Goal: Transaction & Acquisition: Book appointment/travel/reservation

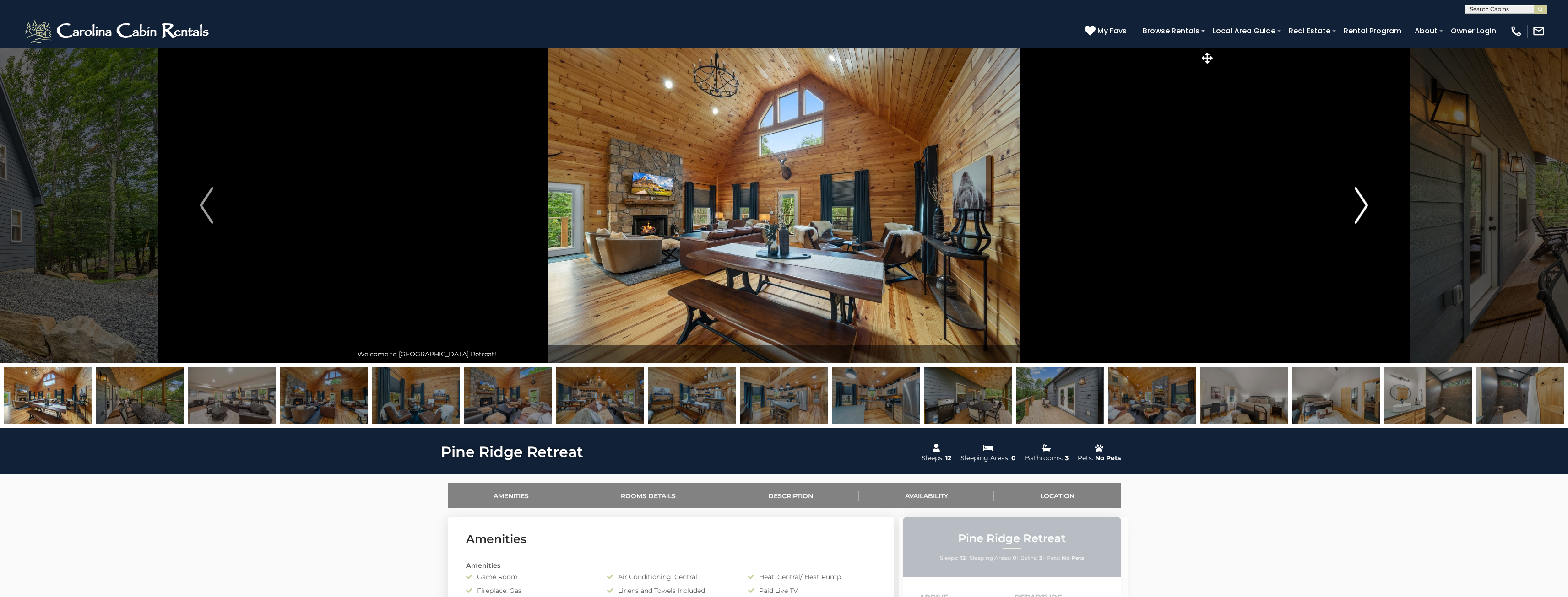
click at [1362, 212] on img "Next" at bounding box center [1361, 205] width 13 height 37
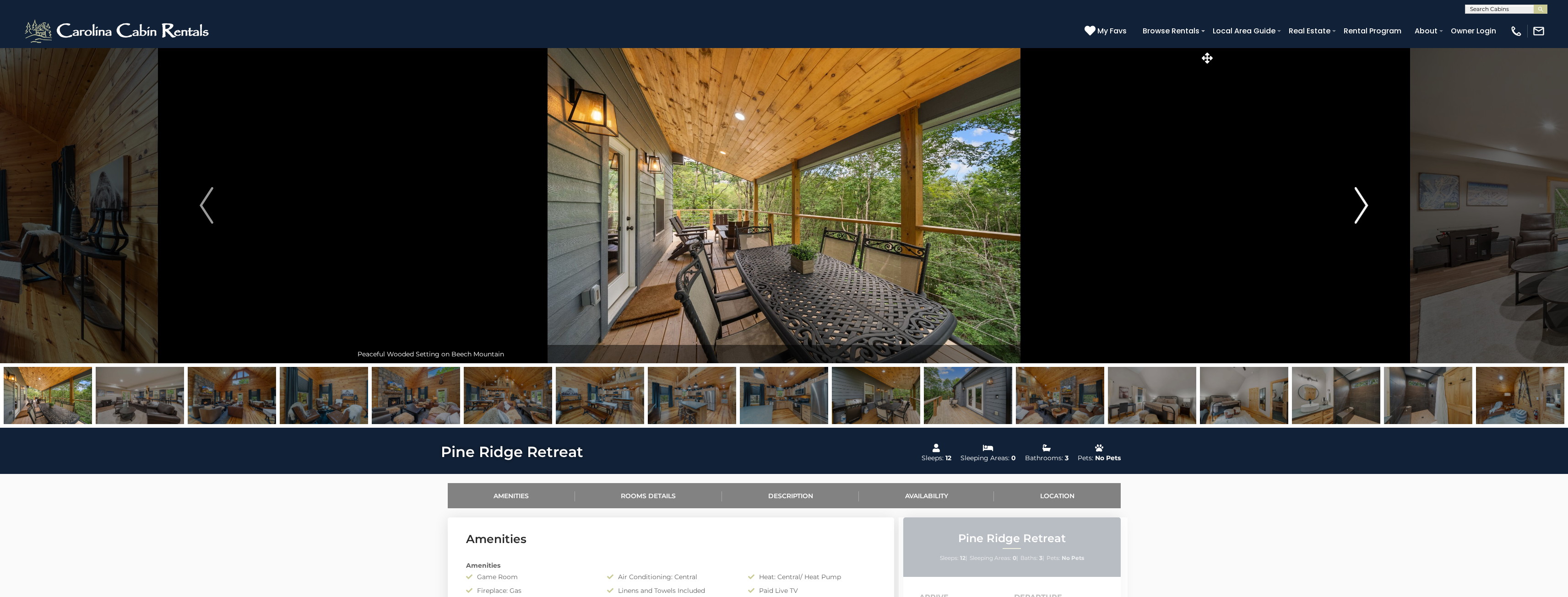
click at [1362, 212] on img "Next" at bounding box center [1361, 205] width 13 height 37
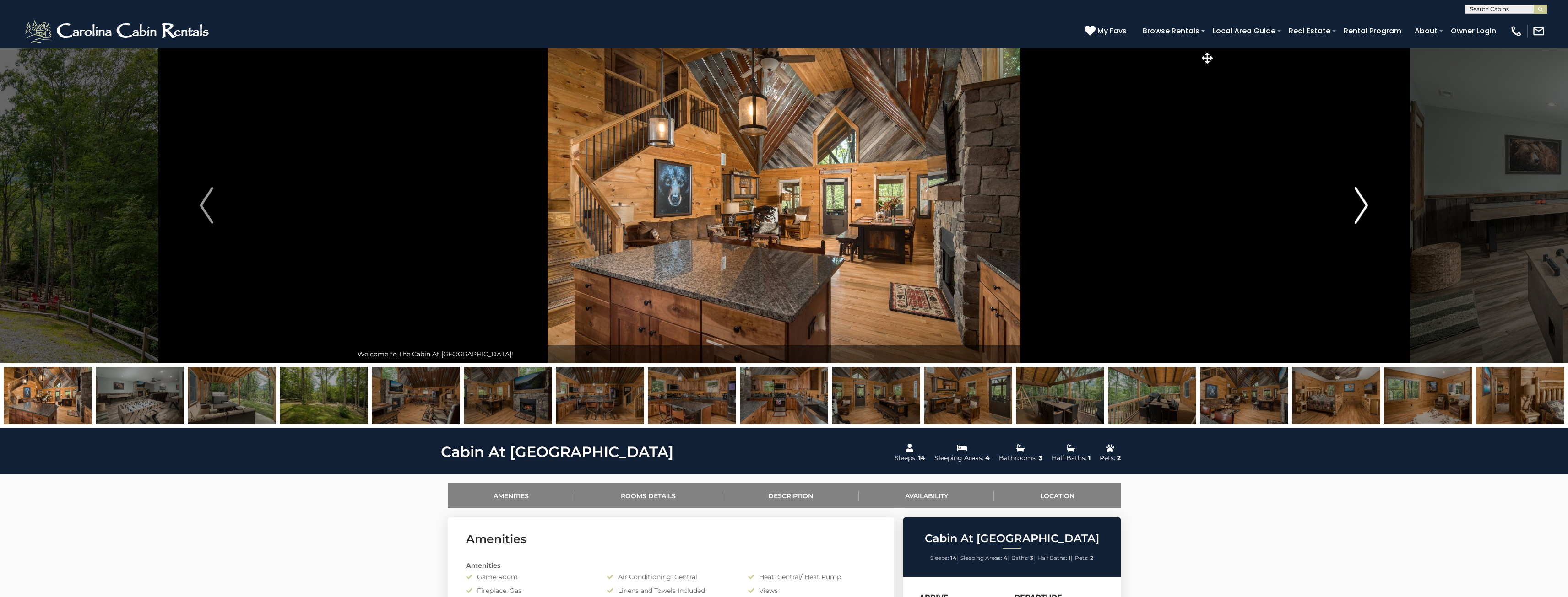
click at [1356, 216] on img "Next" at bounding box center [1361, 205] width 13 height 37
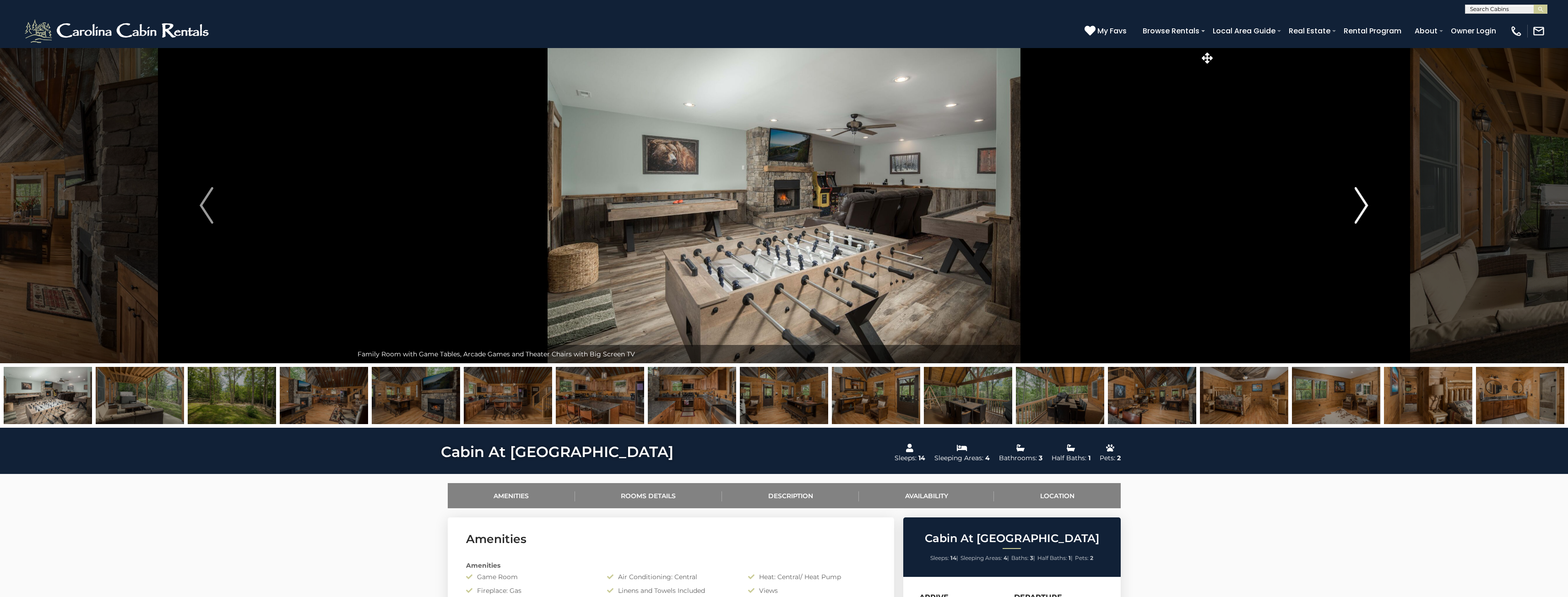
click at [1356, 216] on img "Next" at bounding box center [1361, 205] width 13 height 37
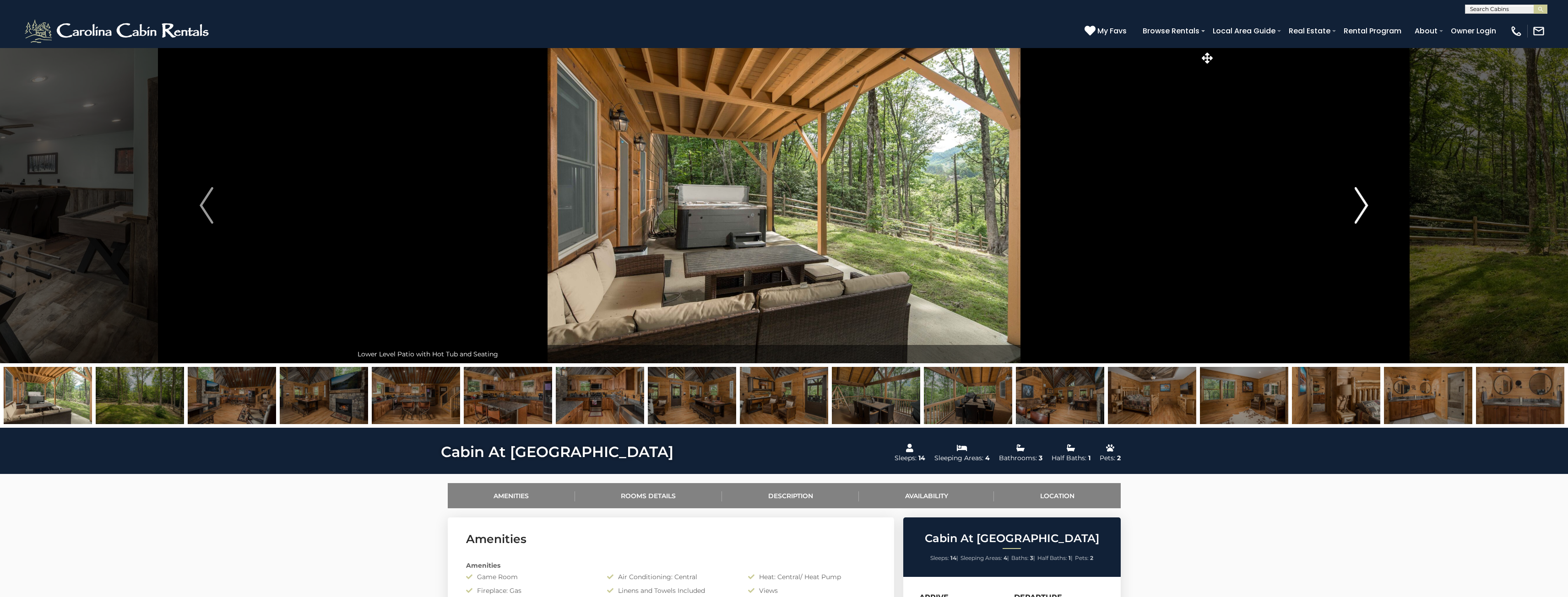
click at [1356, 216] on img "Next" at bounding box center [1361, 205] width 13 height 37
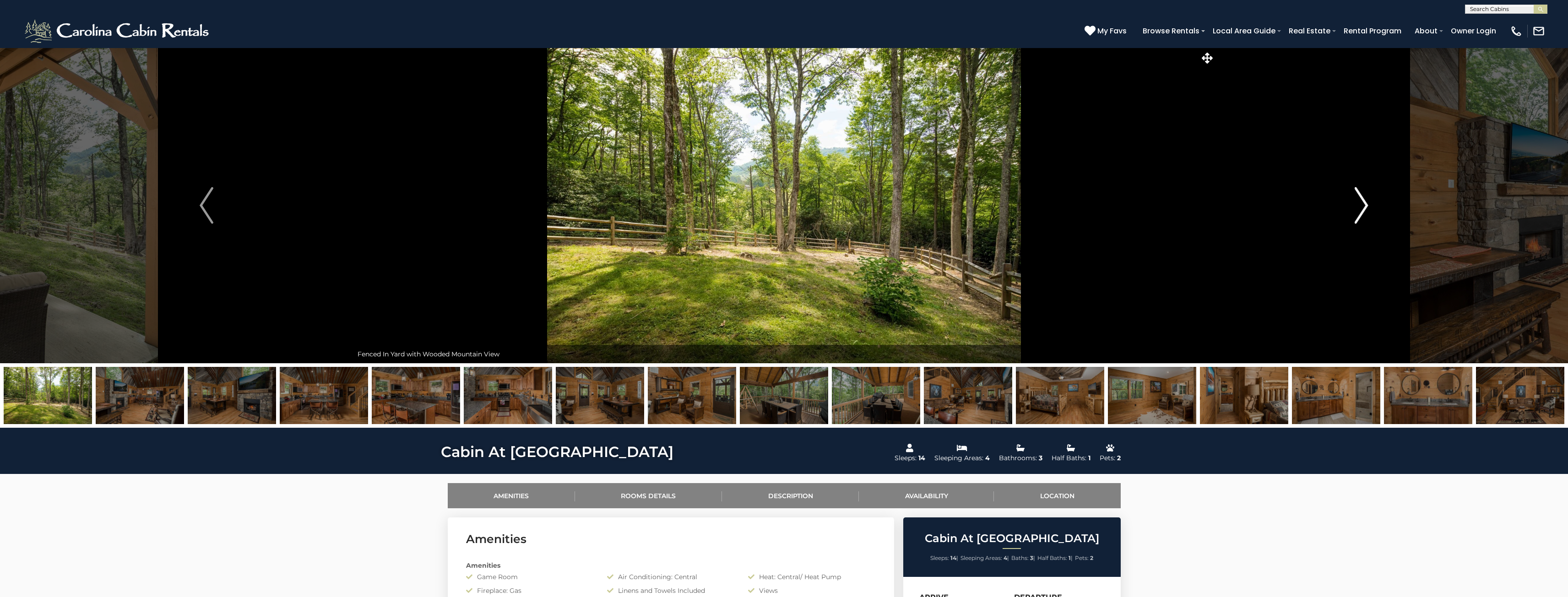
click at [1356, 216] on img "Next" at bounding box center [1361, 205] width 13 height 37
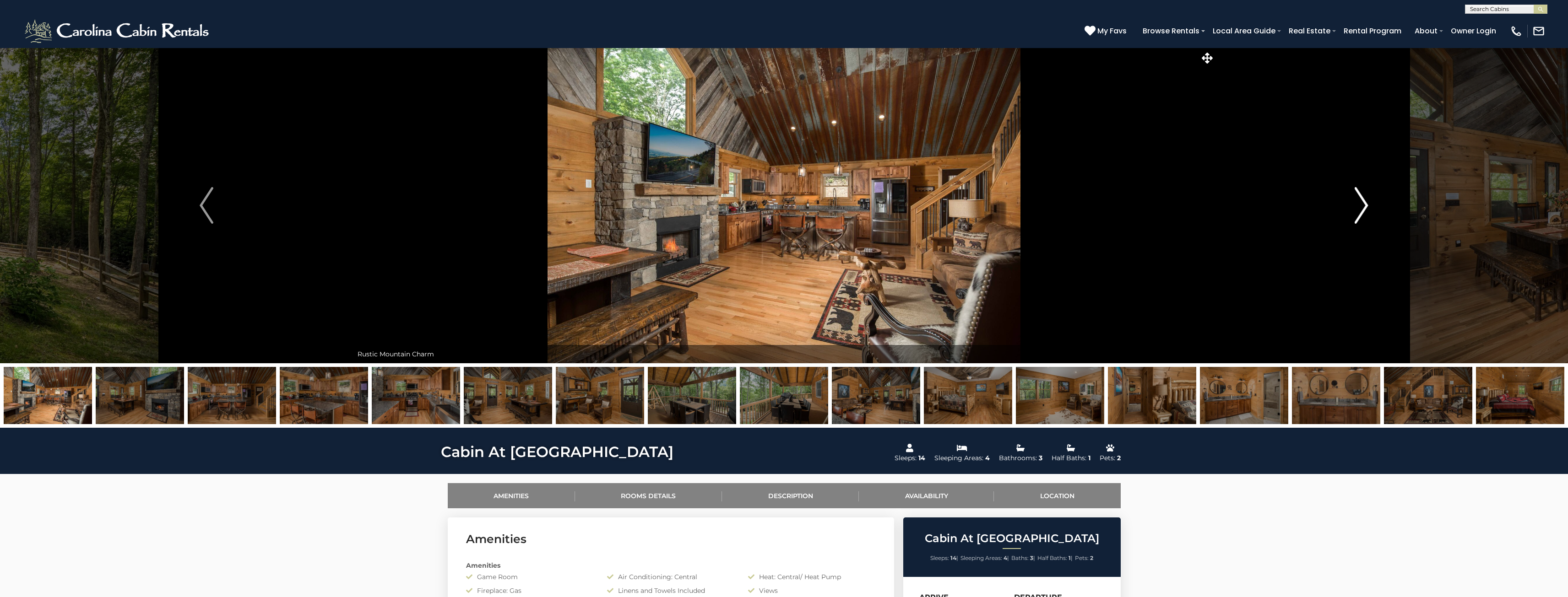
click at [1356, 216] on img "Next" at bounding box center [1361, 205] width 13 height 37
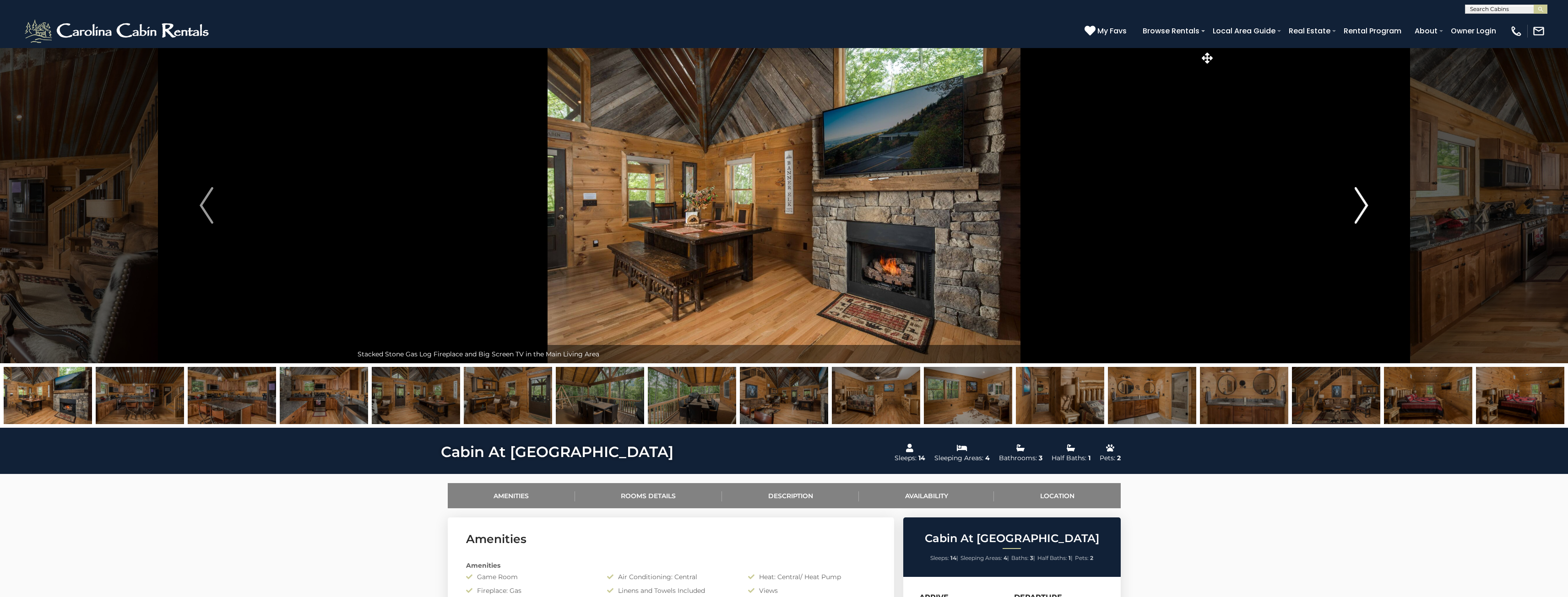
click at [1356, 216] on img "Next" at bounding box center [1361, 205] width 13 height 37
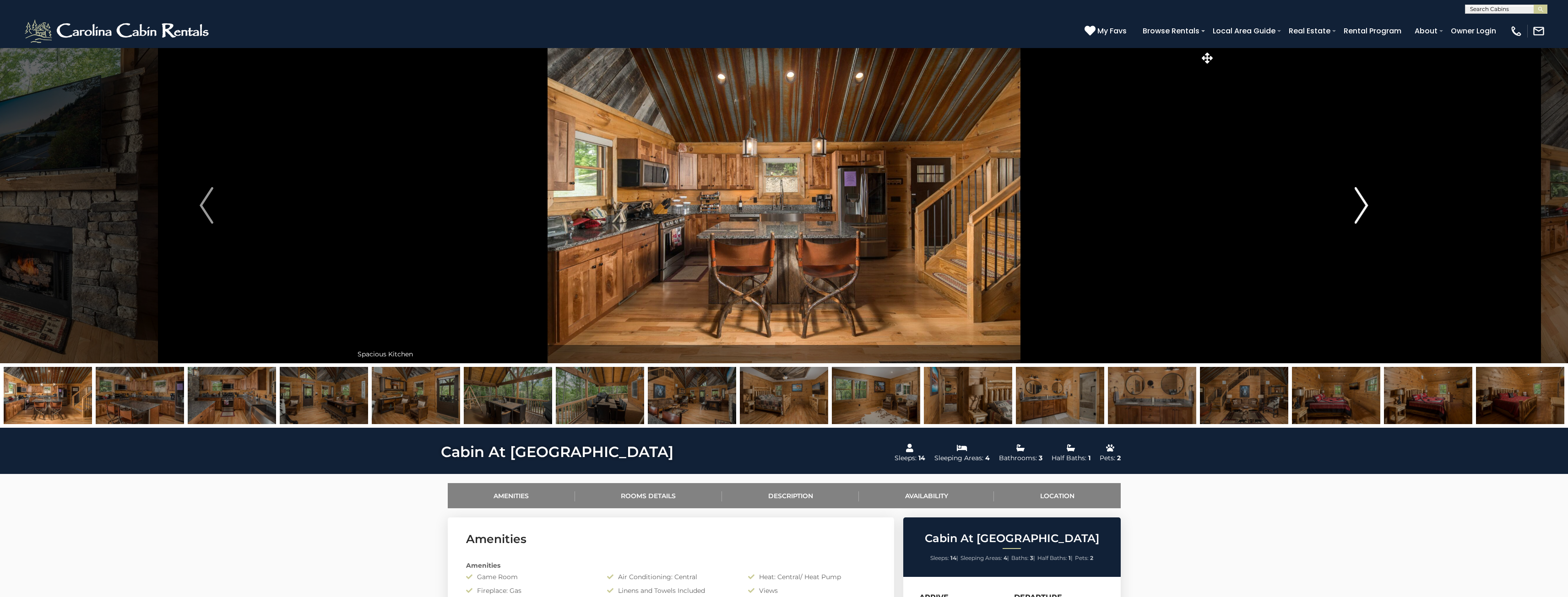
click at [1356, 216] on img "Next" at bounding box center [1361, 205] width 13 height 37
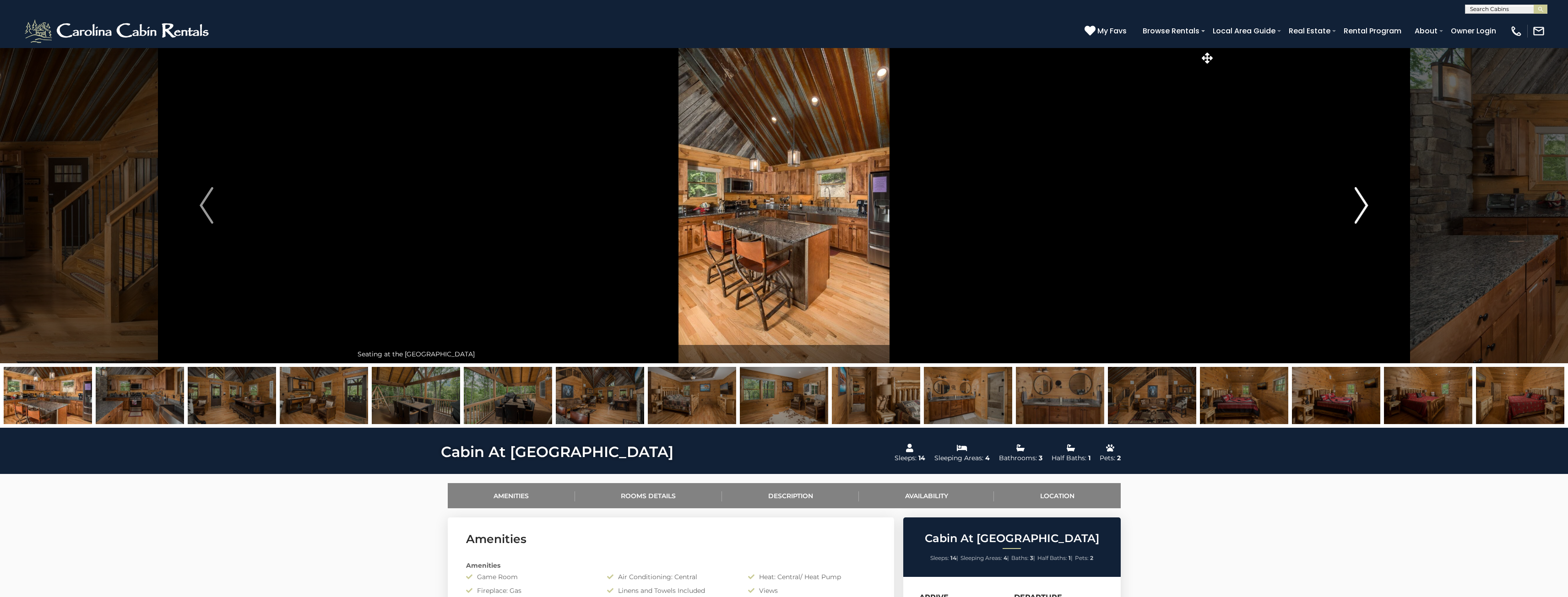
click at [1356, 216] on img "Next" at bounding box center [1361, 205] width 13 height 37
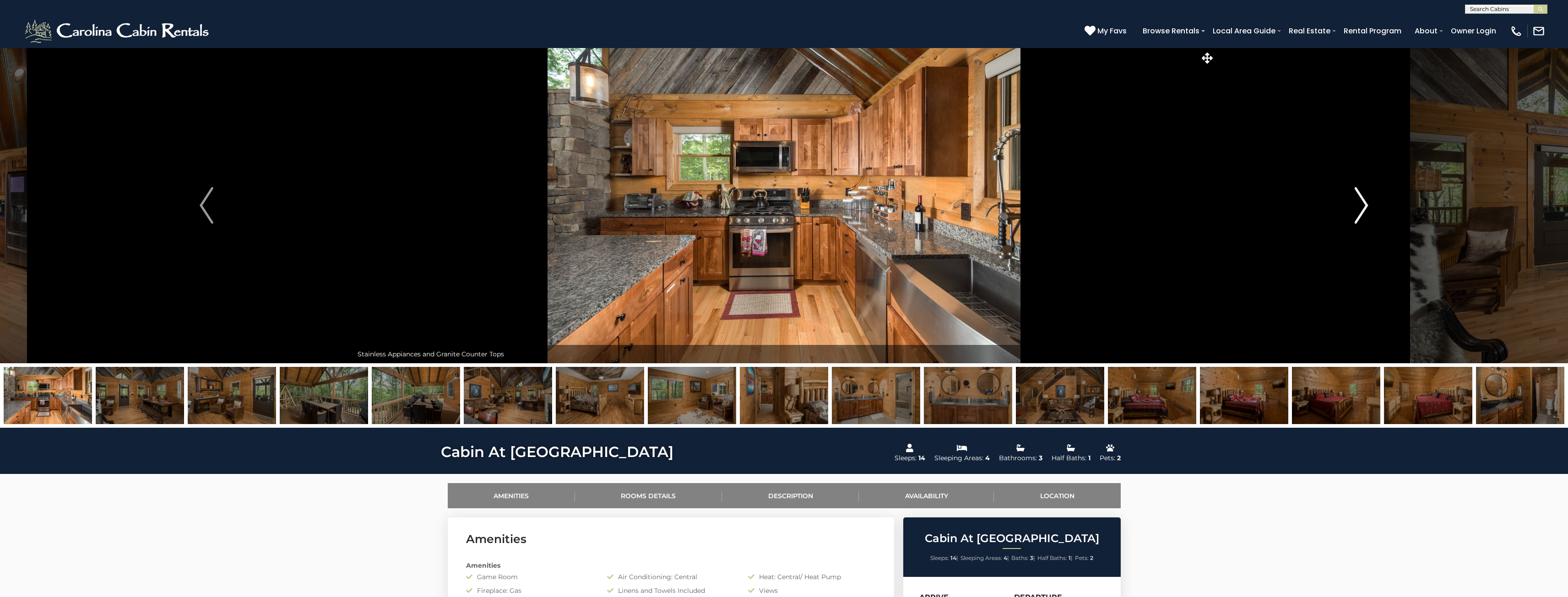
click at [1356, 216] on img "Next" at bounding box center [1361, 205] width 13 height 37
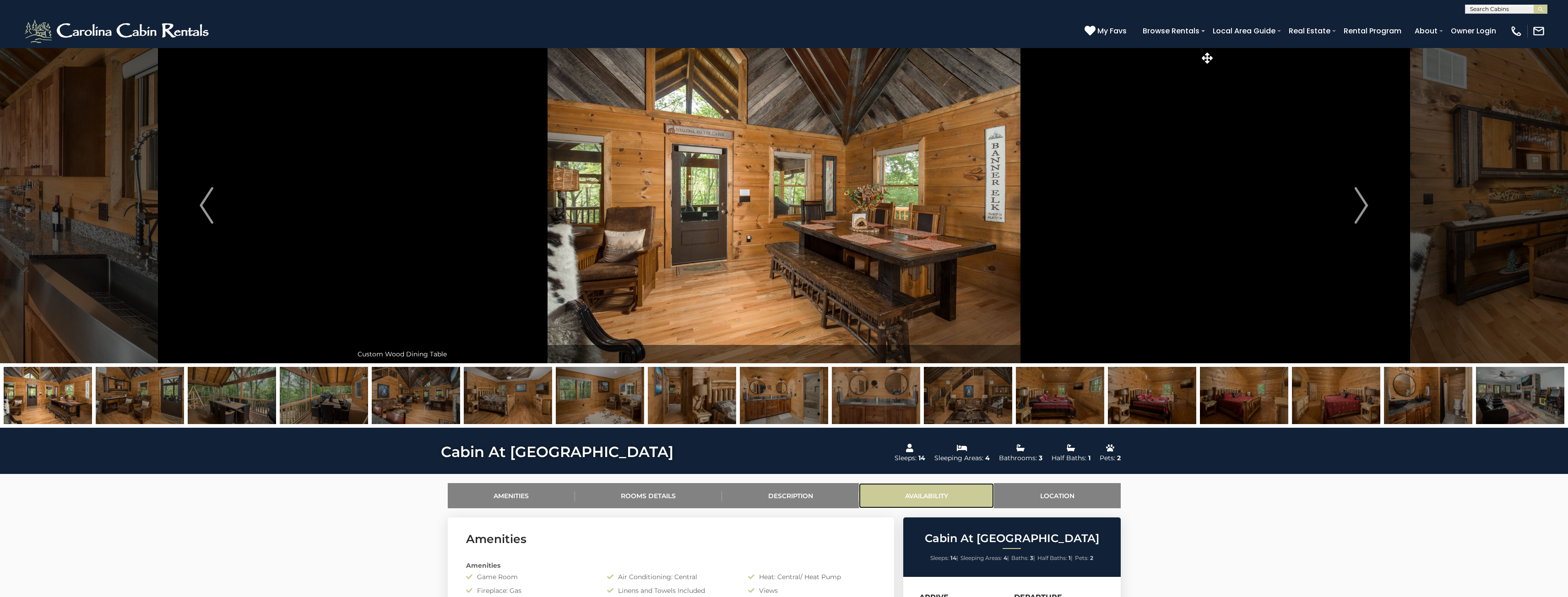
click at [925, 497] on link "Availability" at bounding box center [926, 496] width 135 height 25
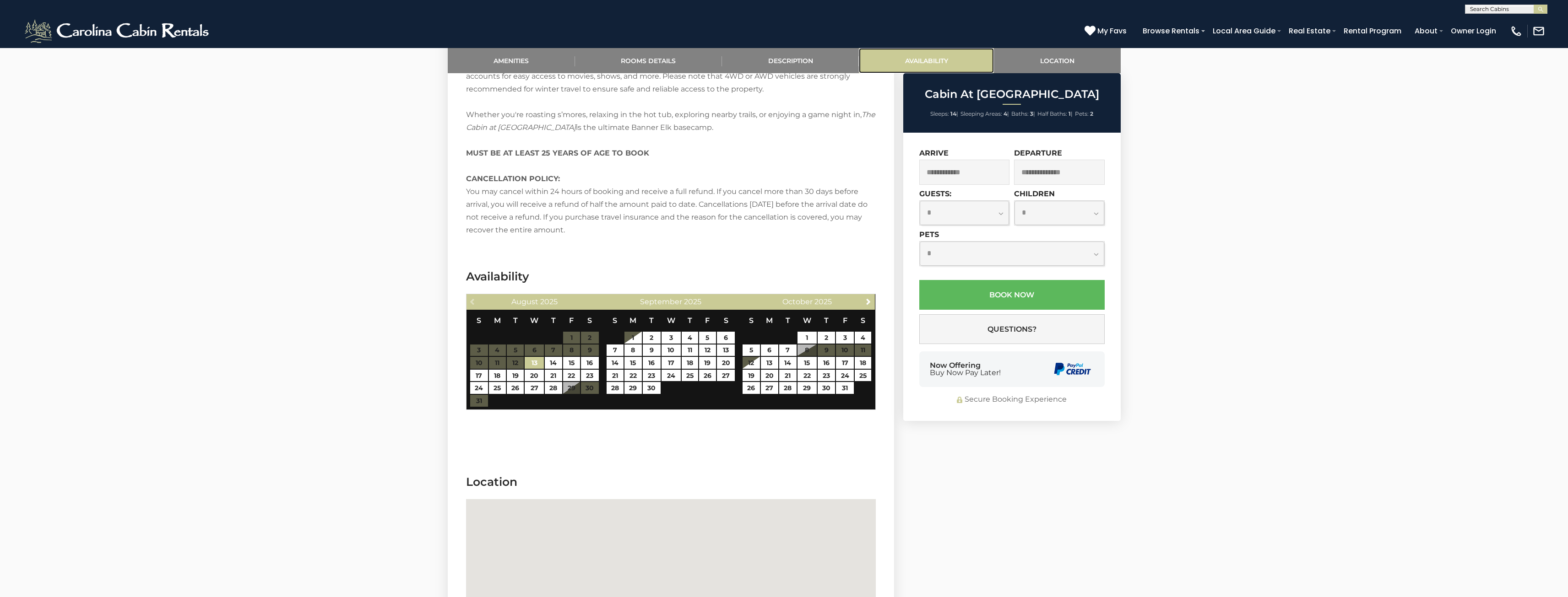
scroll to position [1621, 0]
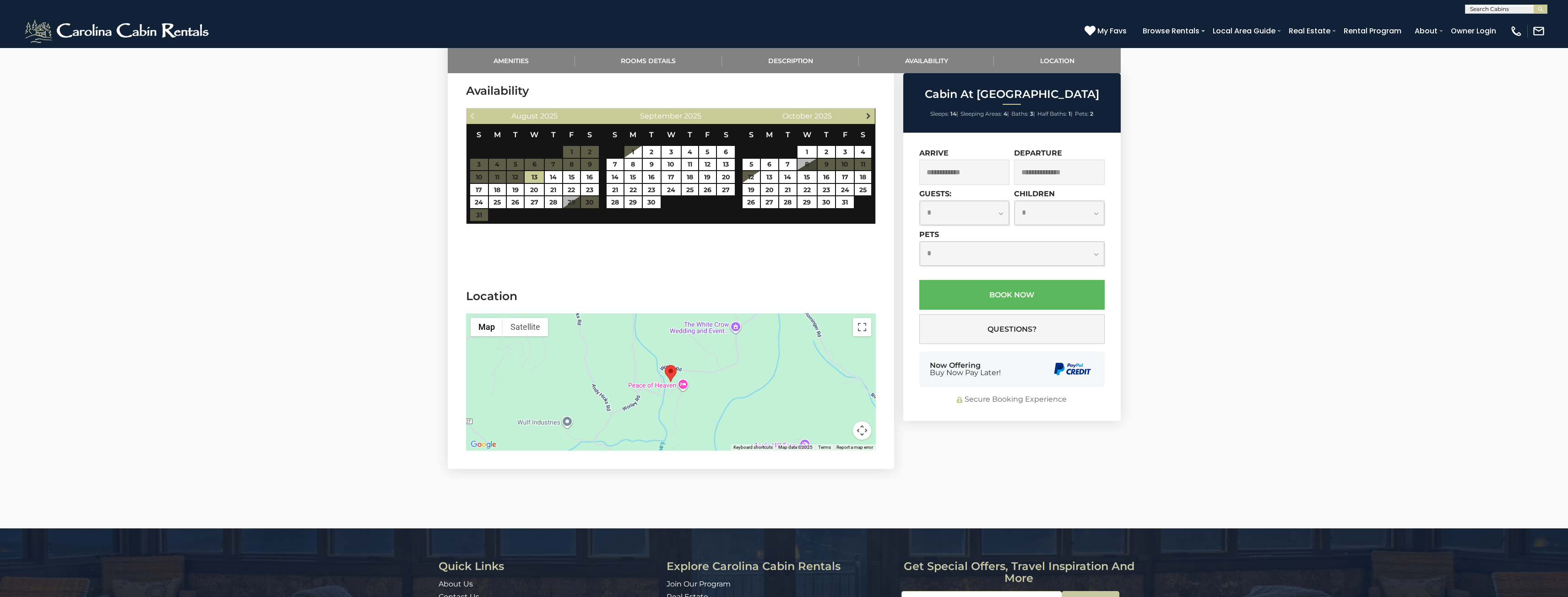
click at [867, 117] on span "Next" at bounding box center [869, 115] width 7 height 7
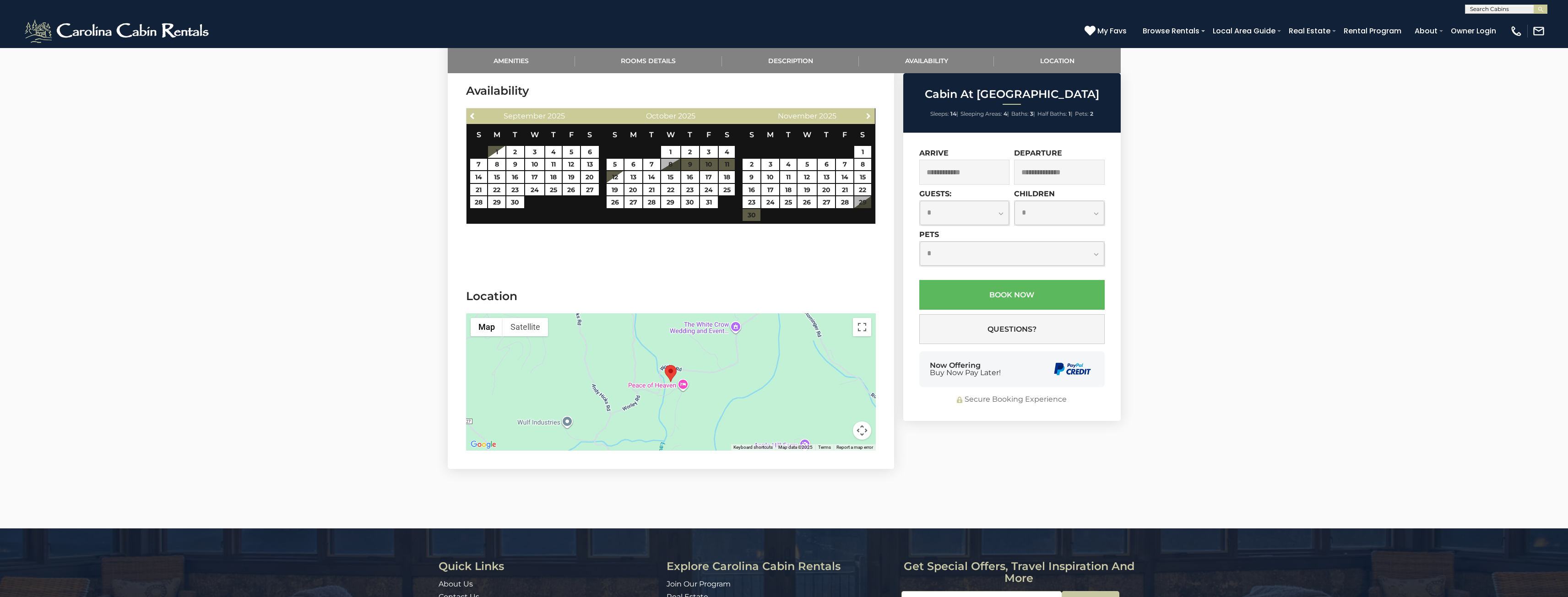
click at [867, 117] on span "Next" at bounding box center [869, 115] width 7 height 7
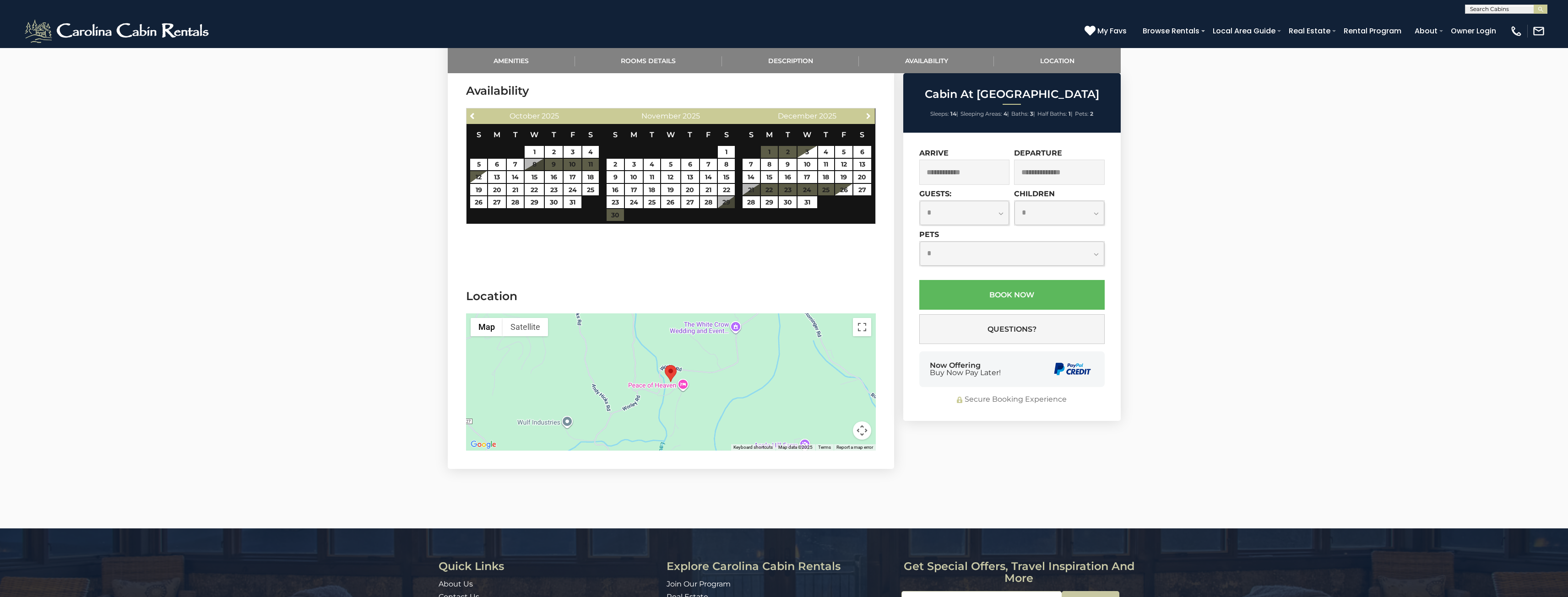
click at [867, 117] on span "Next" at bounding box center [869, 115] width 7 height 7
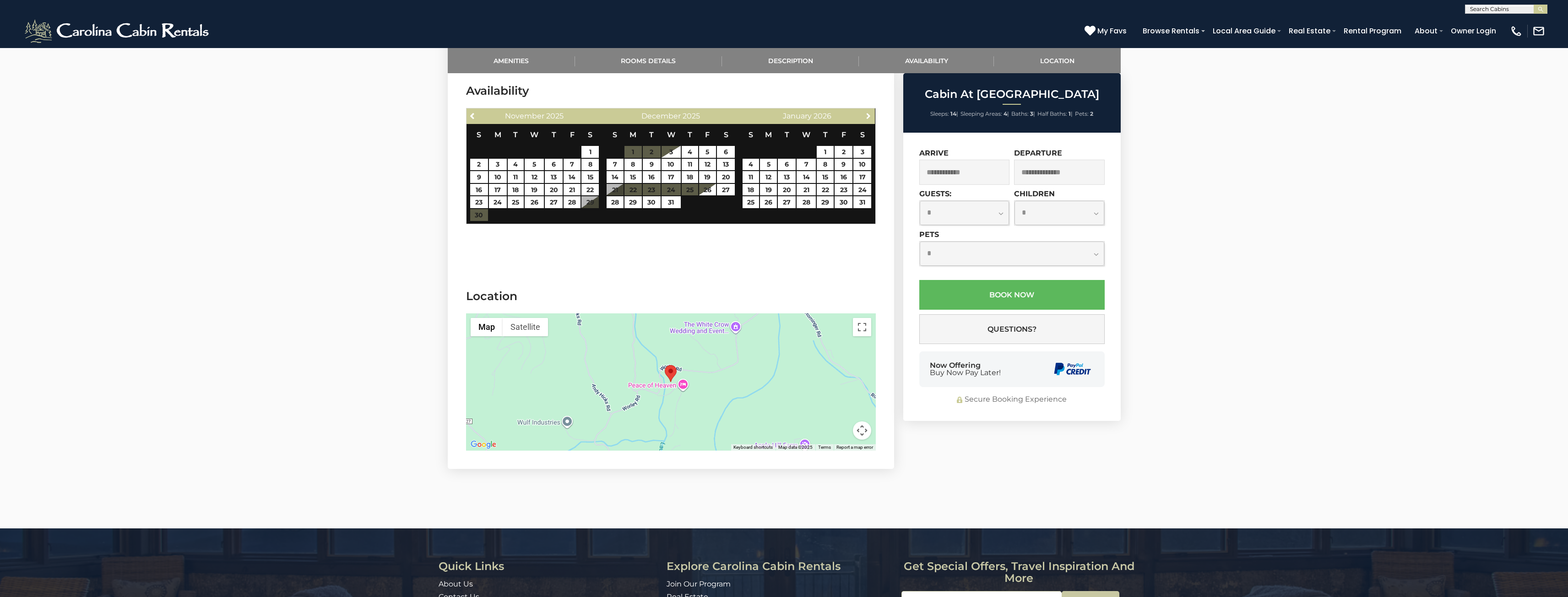
click at [867, 117] on span "Next" at bounding box center [869, 115] width 7 height 7
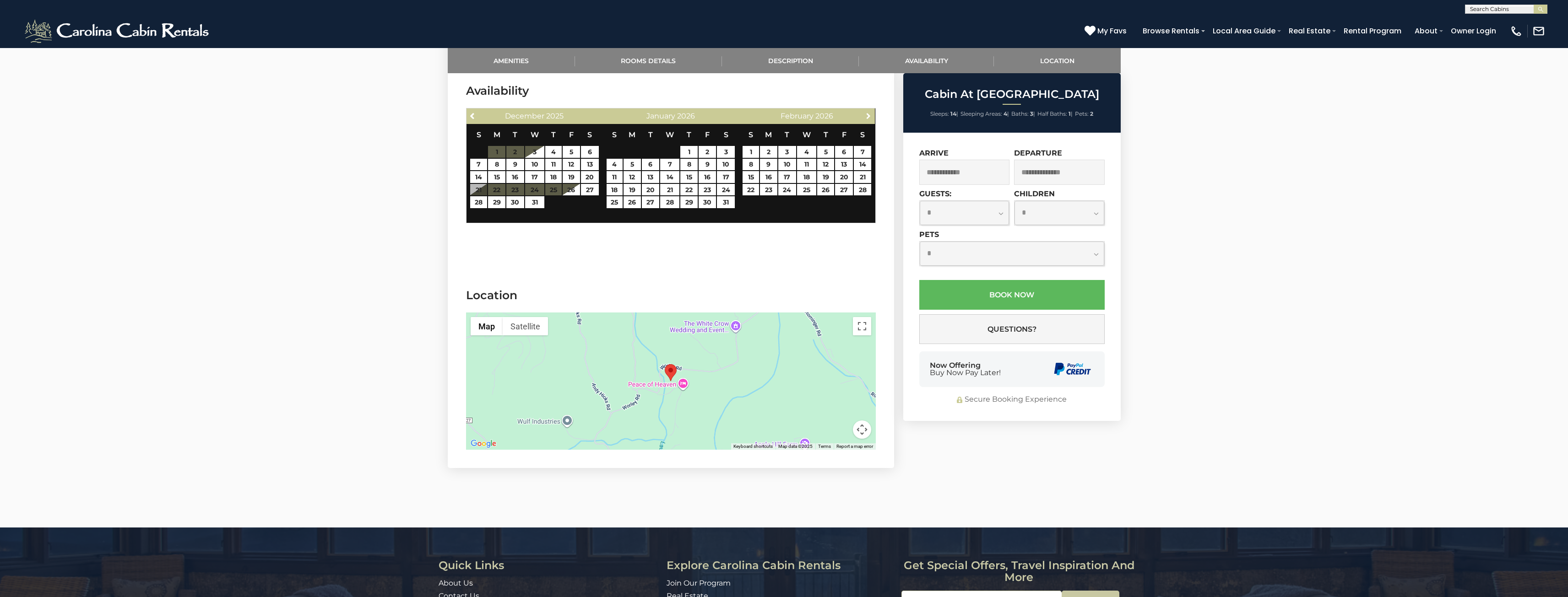
click at [867, 117] on span "Next" at bounding box center [869, 115] width 7 height 7
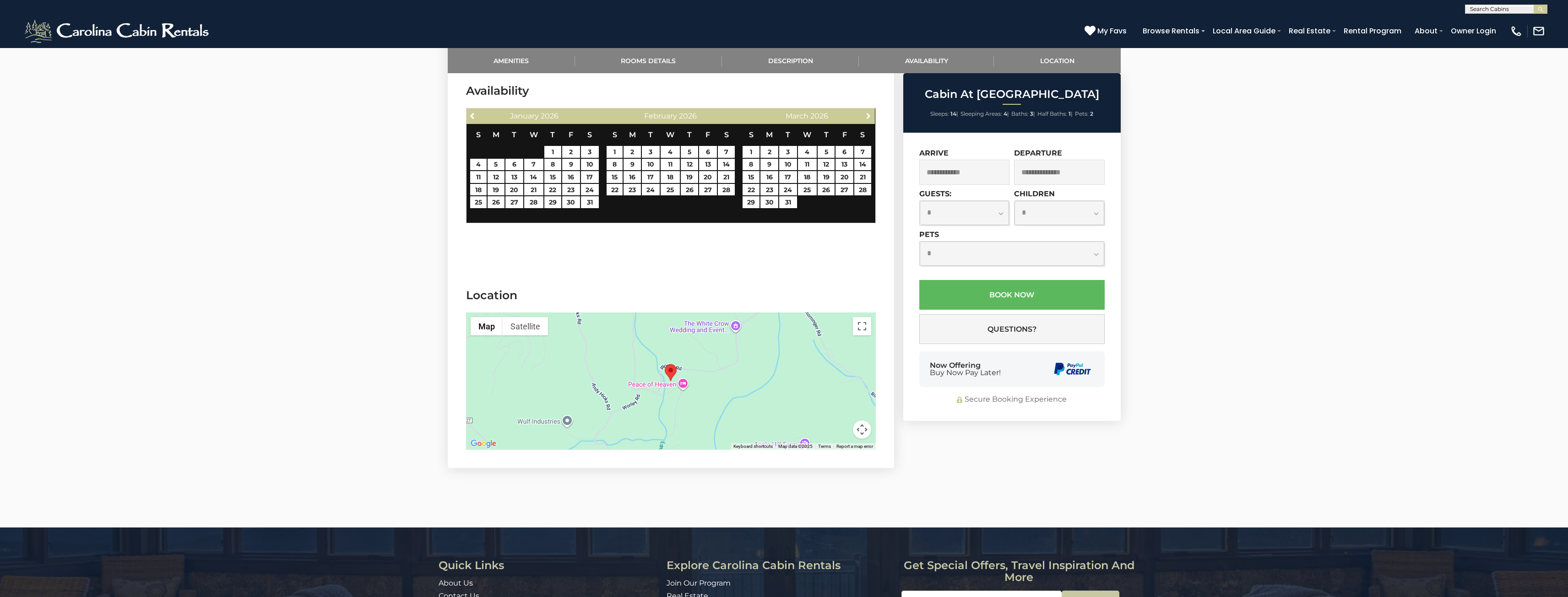
click at [867, 117] on span "Next" at bounding box center [869, 115] width 7 height 7
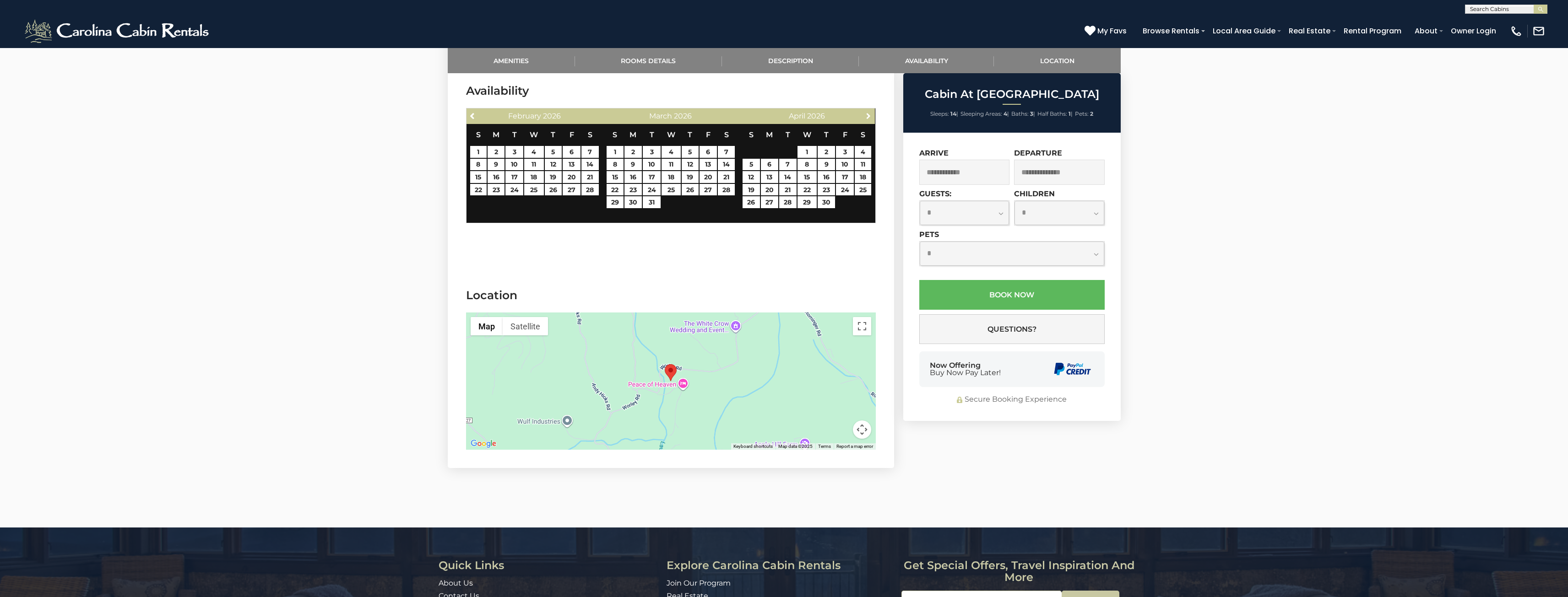
click at [867, 117] on span "Next" at bounding box center [869, 115] width 7 height 7
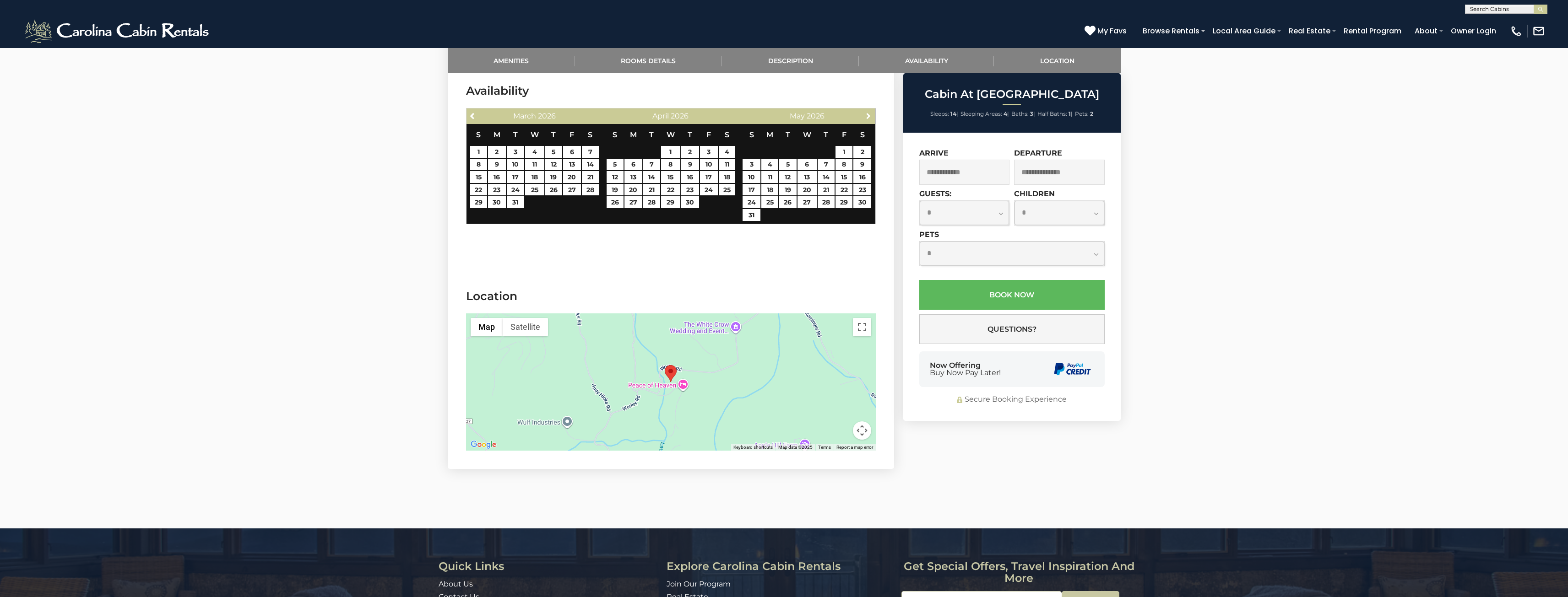
click at [867, 117] on span "Next" at bounding box center [869, 115] width 7 height 7
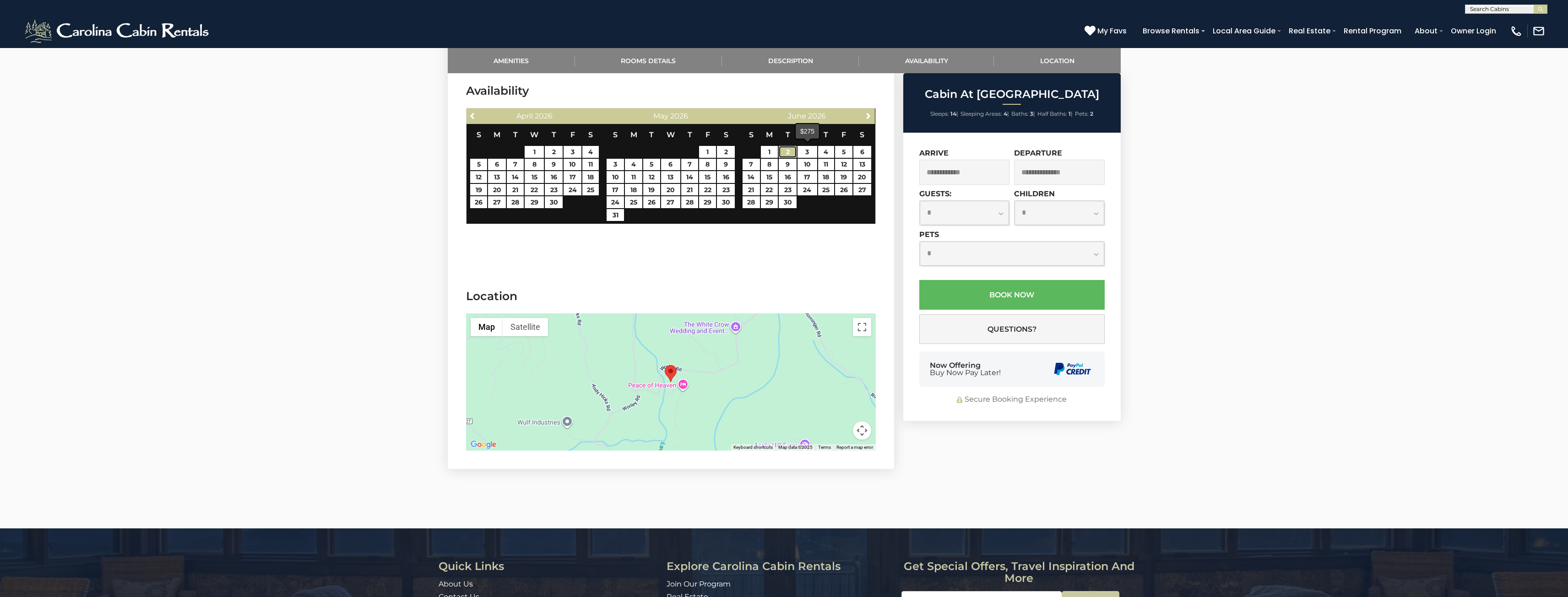
click at [790, 152] on link "2" at bounding box center [787, 152] width 18 height 12
type input "**********"
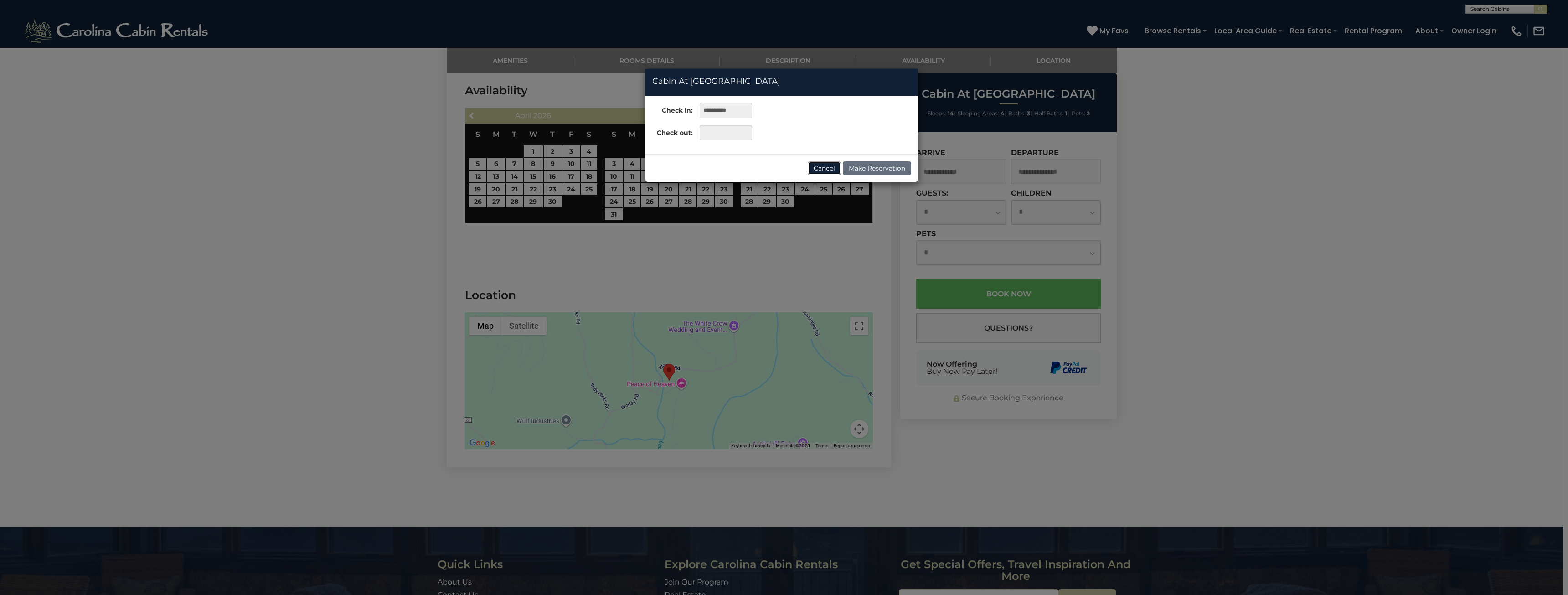
click at [819, 168] on button "Cancel" at bounding box center [824, 168] width 33 height 13
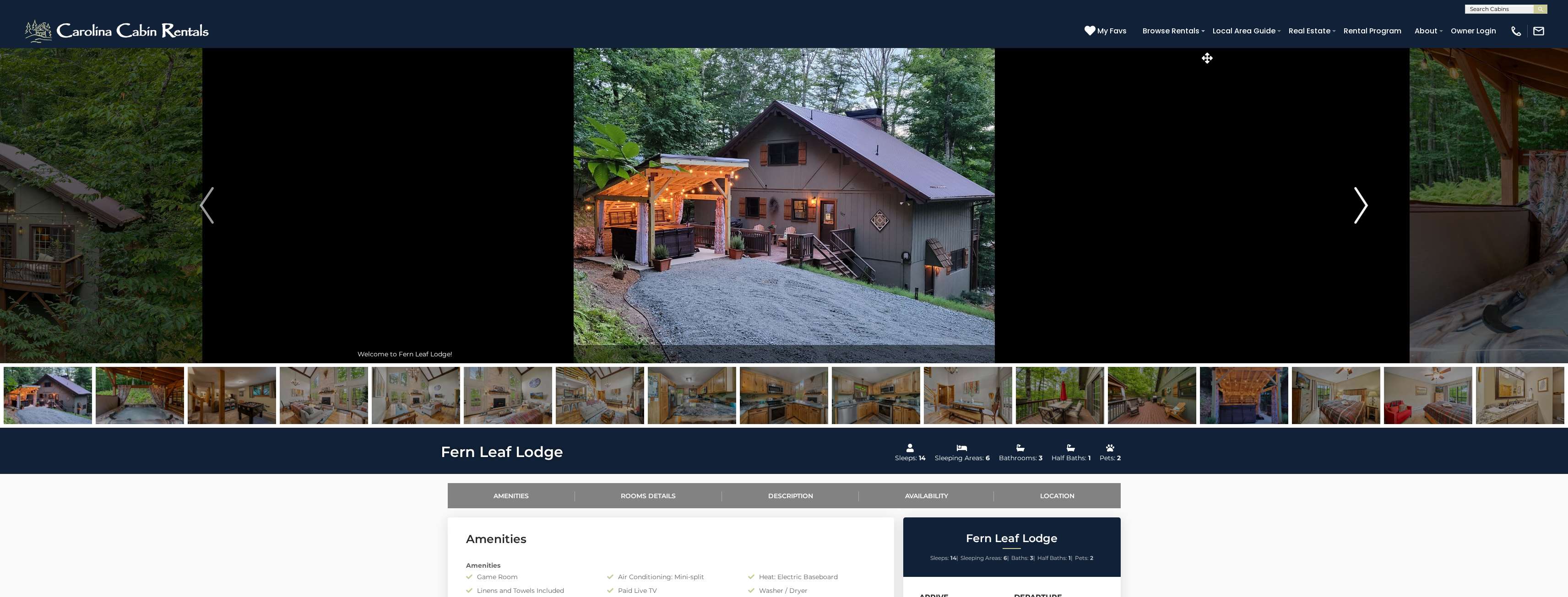
click at [1371, 209] on button "Next" at bounding box center [1361, 205] width 292 height 316
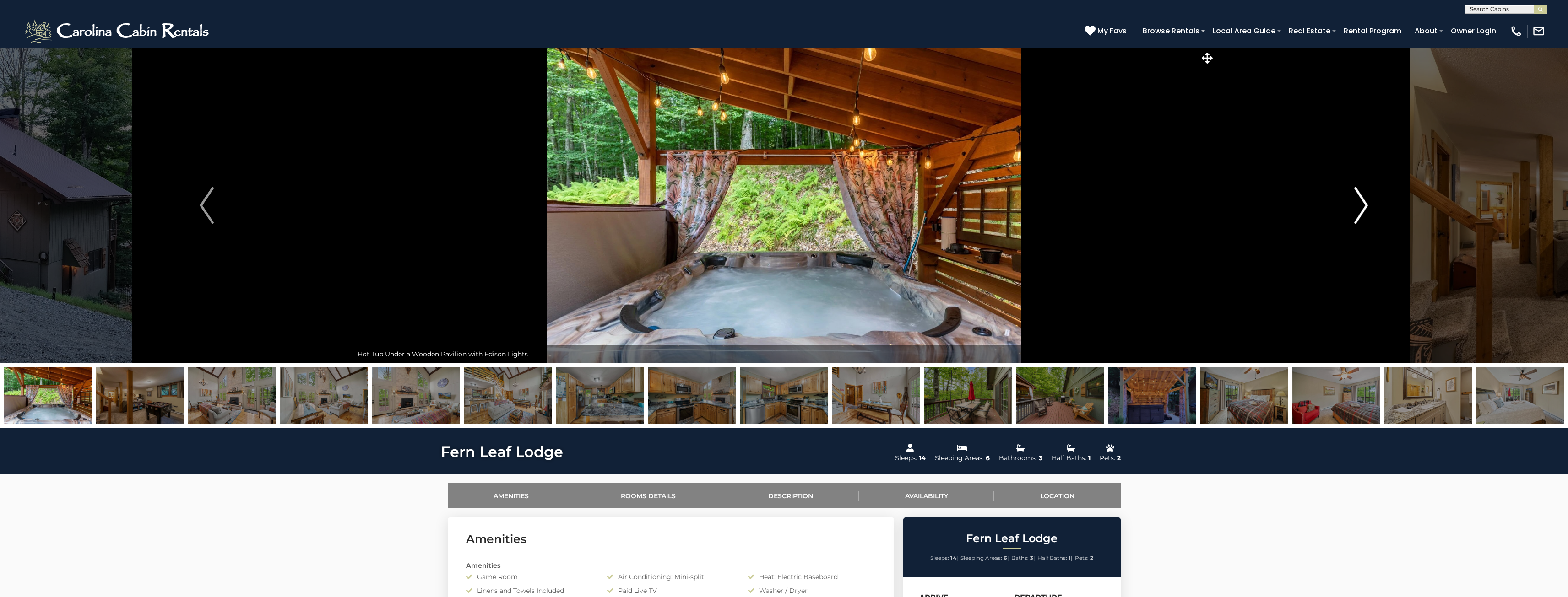
click at [1370, 208] on button "Next" at bounding box center [1361, 205] width 292 height 316
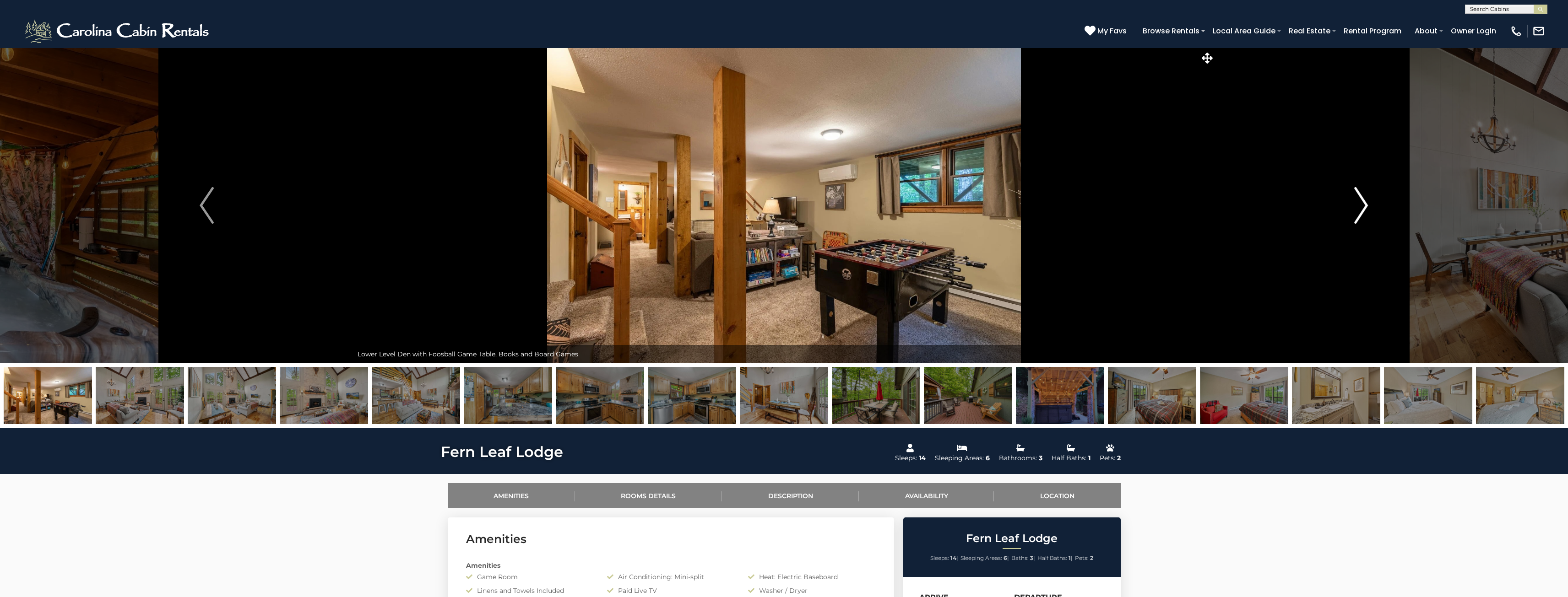
click at [1370, 208] on button "Next" at bounding box center [1361, 205] width 292 height 316
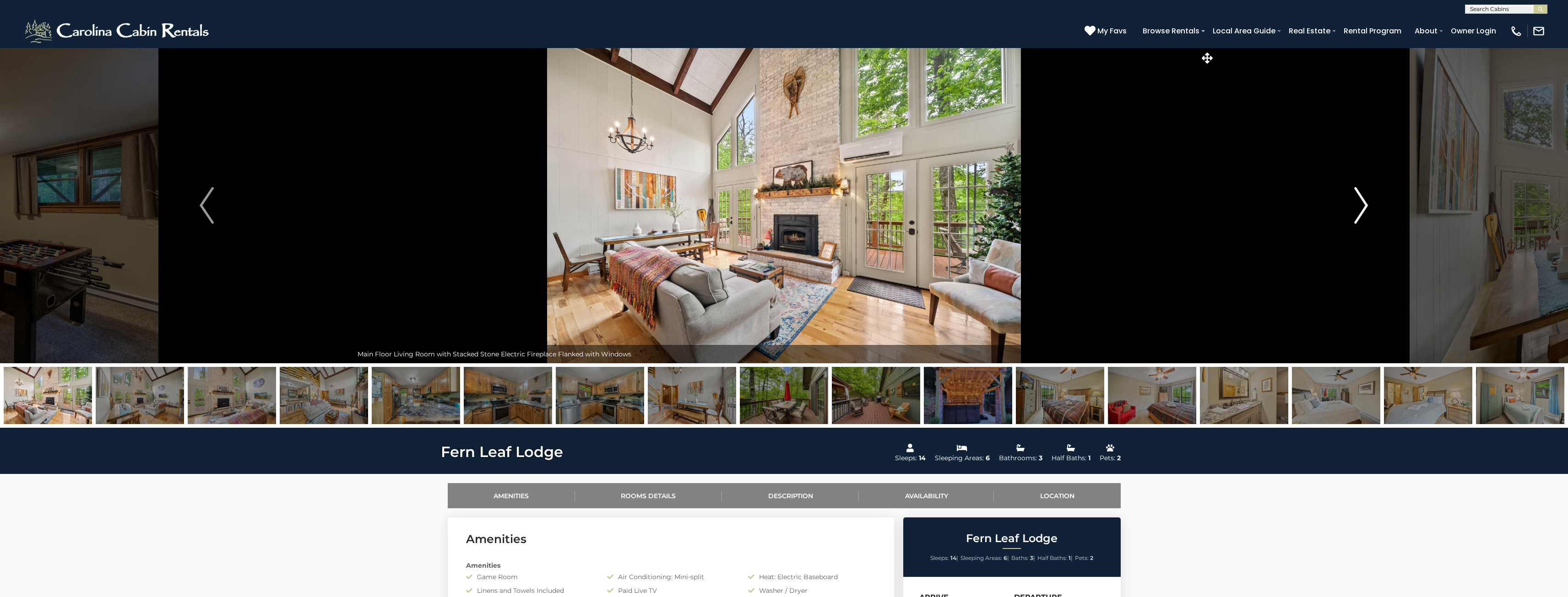
click at [1370, 208] on button "Next" at bounding box center [1361, 205] width 292 height 316
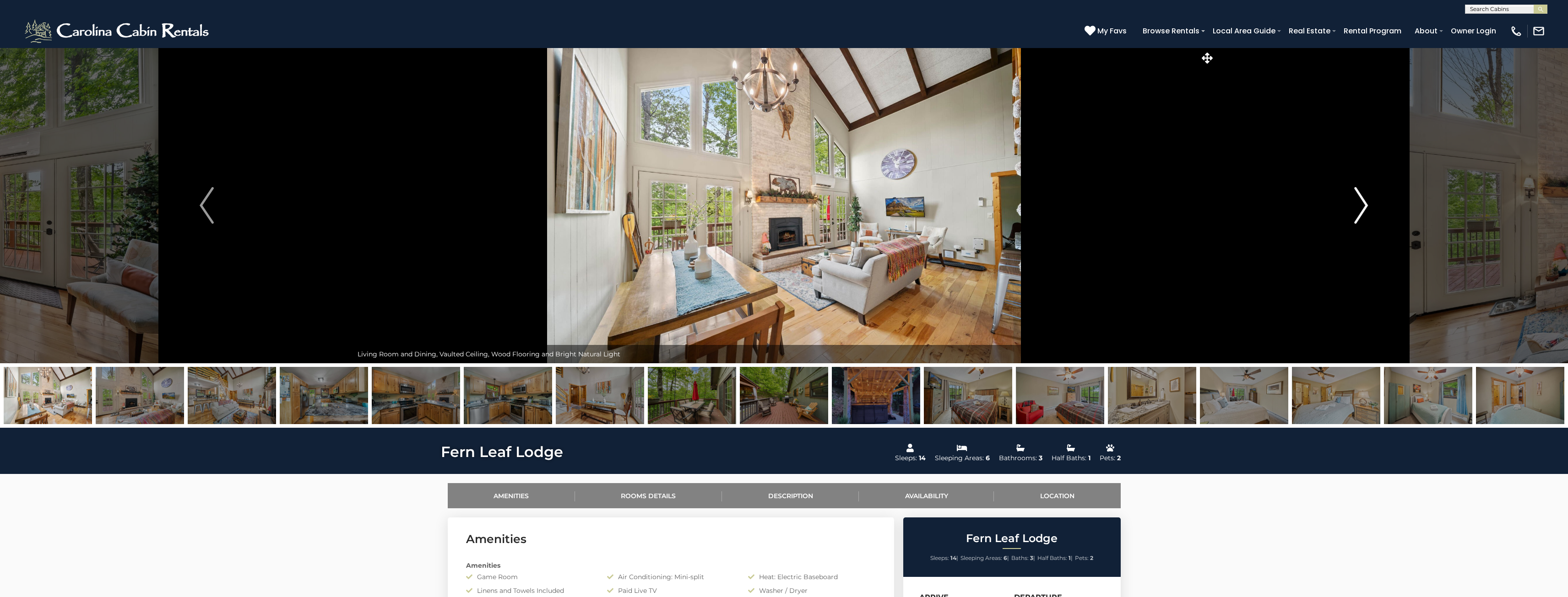
click at [1370, 208] on button "Next" at bounding box center [1361, 205] width 292 height 316
